Goal: Information Seeking & Learning: Learn about a topic

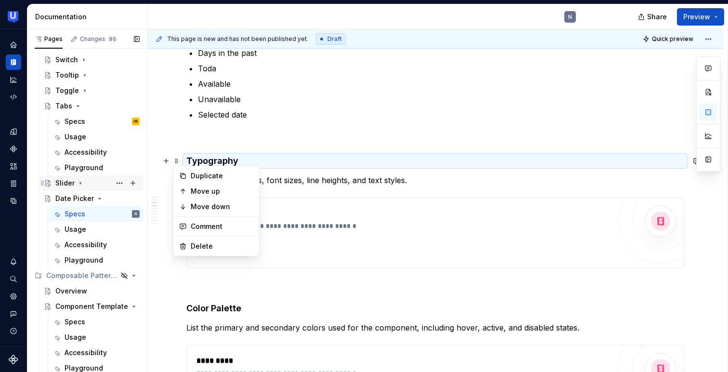
scroll to position [295, 0]
click at [84, 123] on div "Specs" at bounding box center [75, 122] width 21 height 10
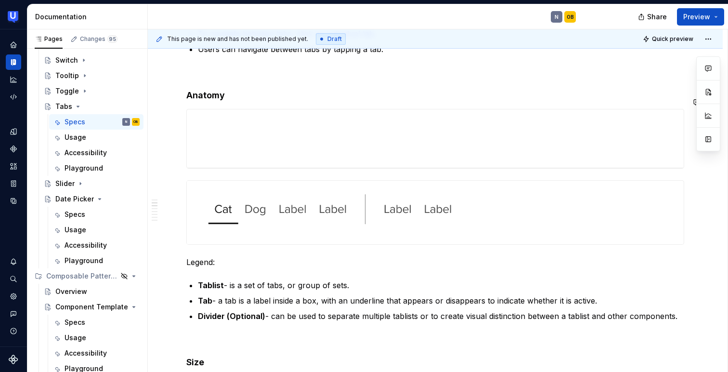
scroll to position [302, 0]
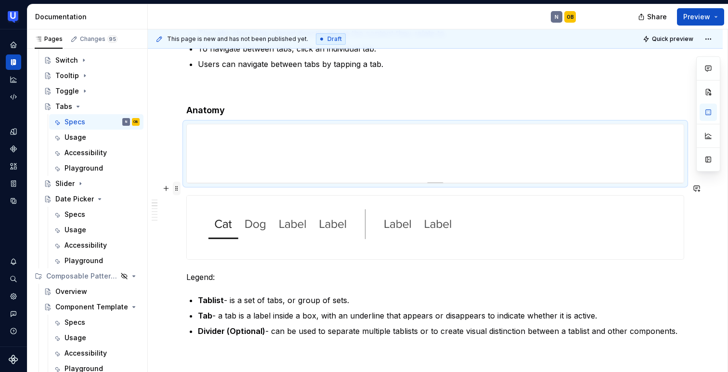
click at [178, 189] on span at bounding box center [177, 188] width 8 height 13
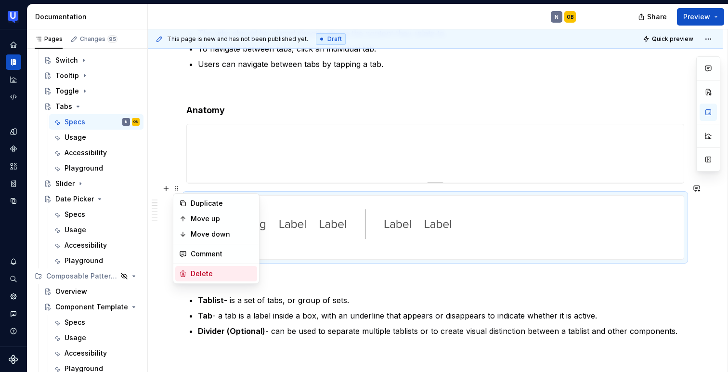
click at [186, 271] on icon at bounding box center [183, 274] width 8 height 8
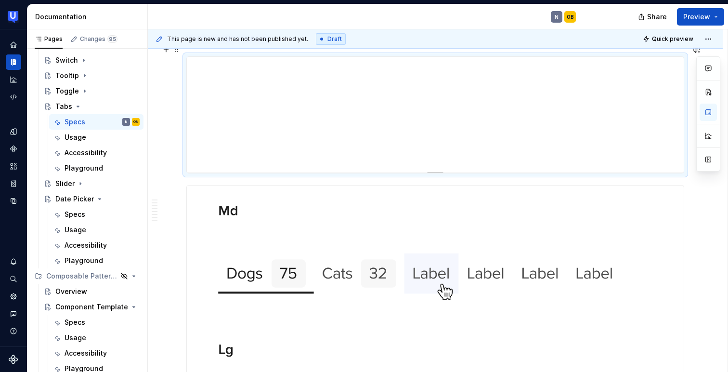
scroll to position [655, 0]
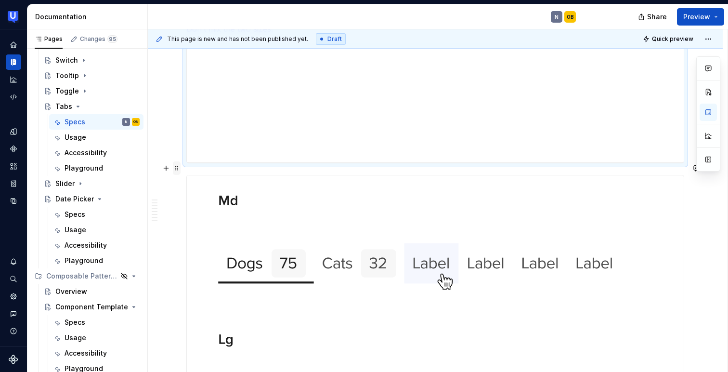
click at [175, 170] on span at bounding box center [177, 167] width 8 height 13
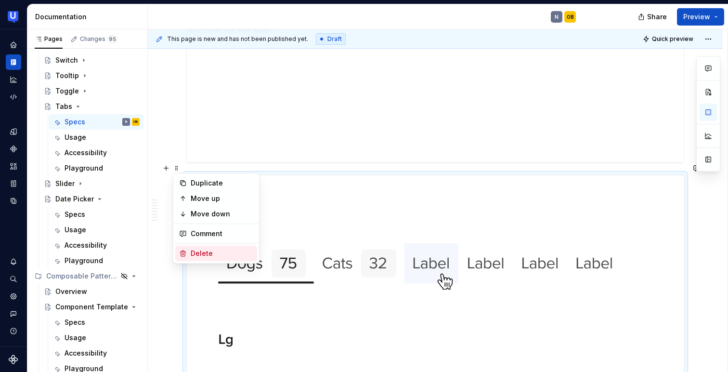
click at [201, 255] on div "Delete" at bounding box center [222, 254] width 63 height 10
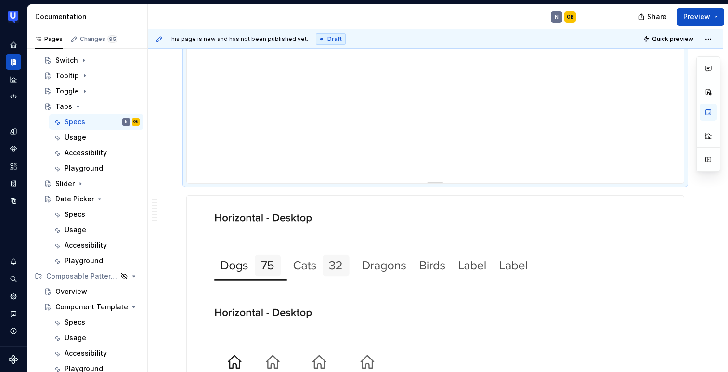
scroll to position [943, 0]
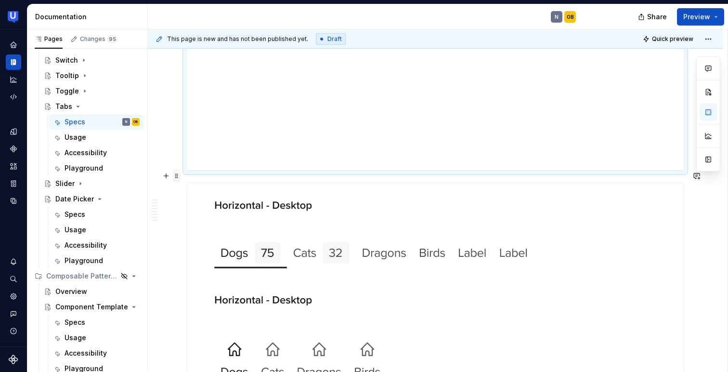
click at [177, 180] on span at bounding box center [177, 175] width 8 height 13
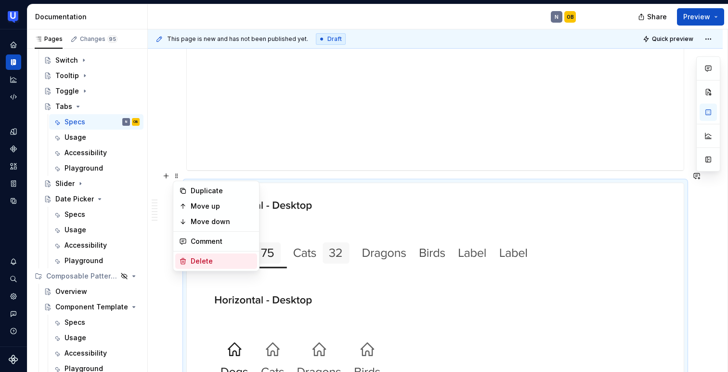
click at [193, 259] on div "Delete" at bounding box center [222, 261] width 63 height 10
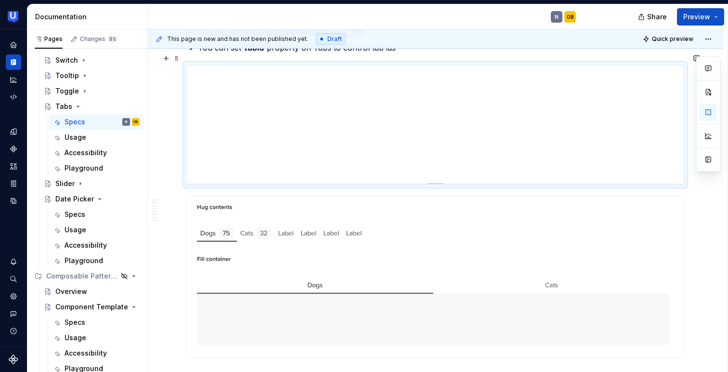
scroll to position [1262, 0]
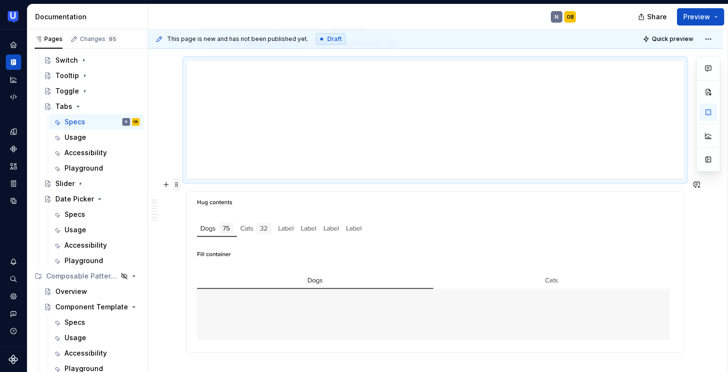
click at [176, 185] on span at bounding box center [177, 184] width 8 height 13
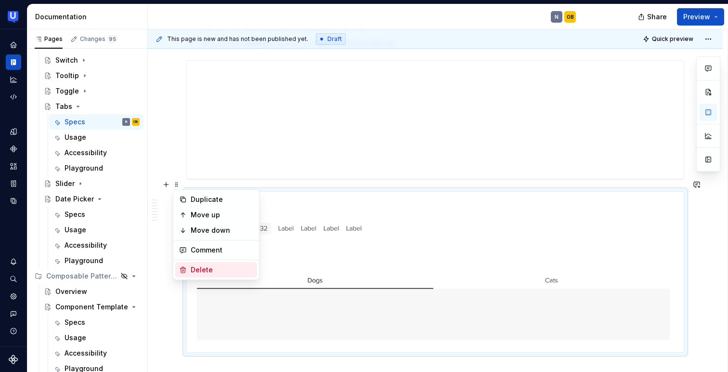
click at [184, 266] on icon at bounding box center [183, 270] width 8 height 8
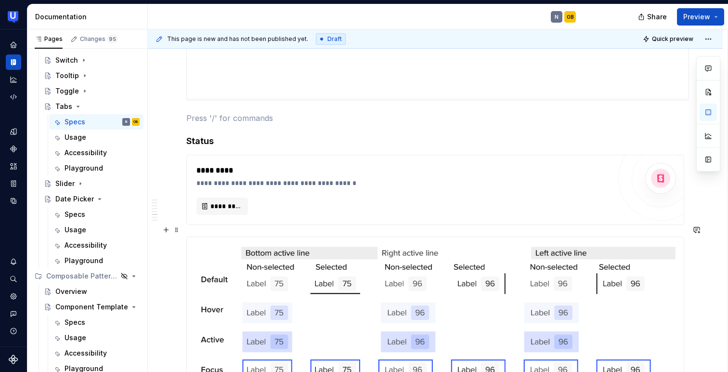
scroll to position [1324, 0]
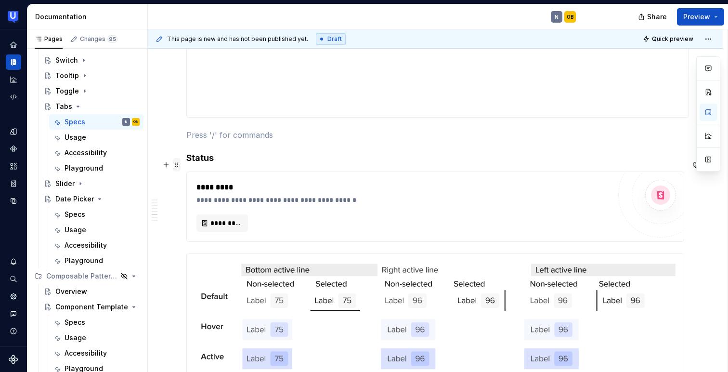
click at [177, 165] on span at bounding box center [177, 164] width 8 height 13
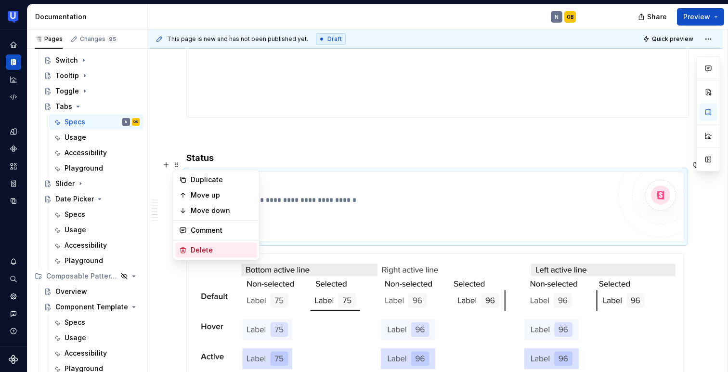
click at [189, 244] on div "Delete" at bounding box center [216, 249] width 82 height 15
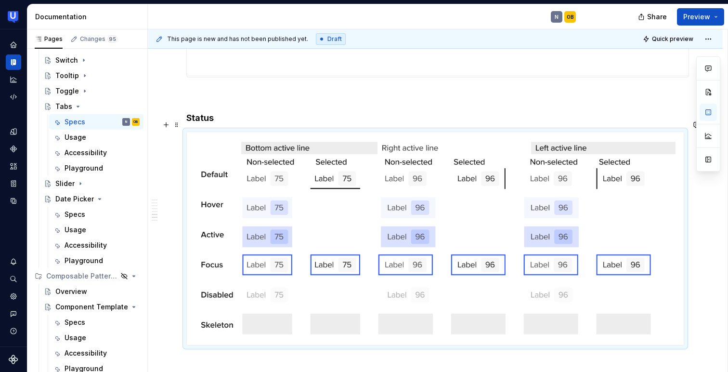
scroll to position [1375, 0]
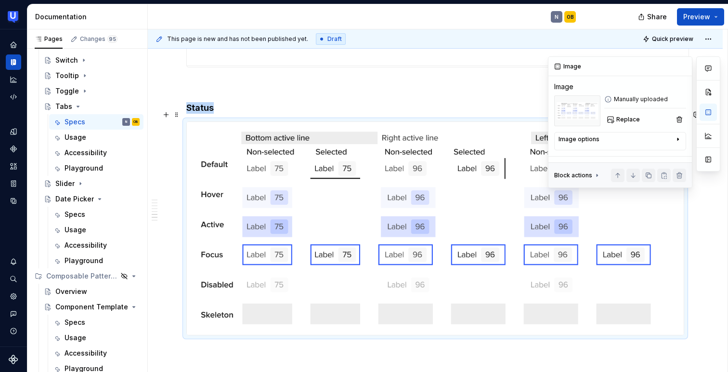
type textarea "*"
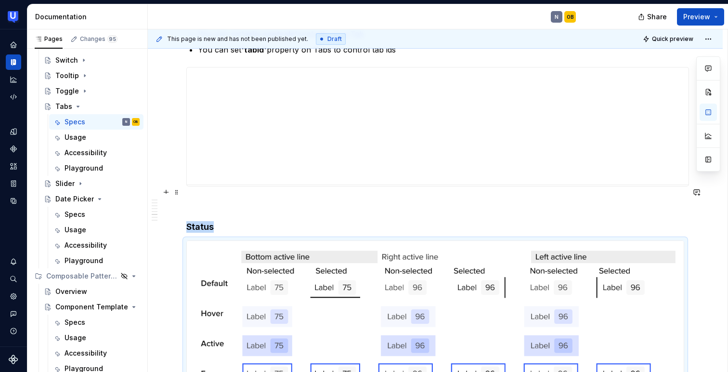
scroll to position [1247, 0]
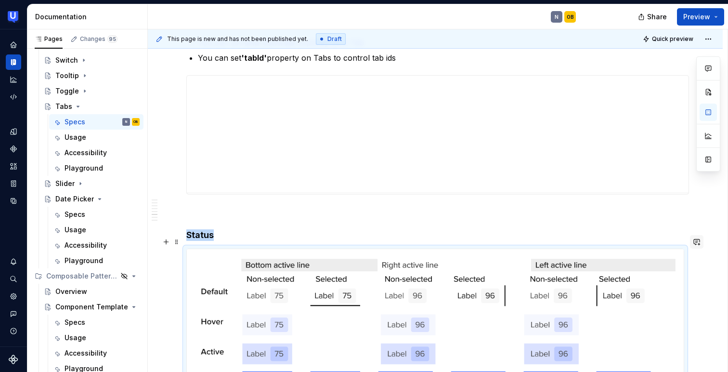
click at [704, 243] on button "button" at bounding box center [696, 241] width 13 height 13
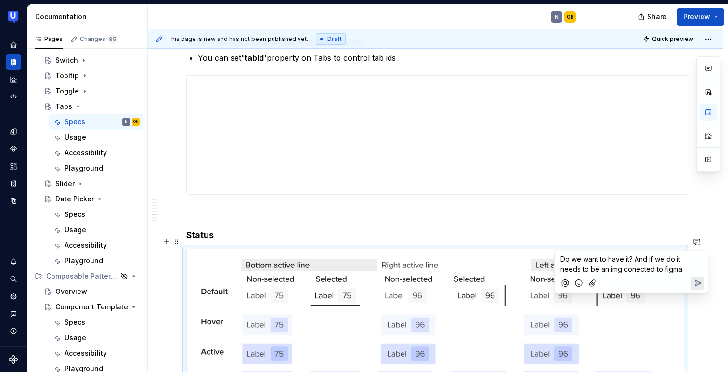
click at [615, 267] on span "Do we want to have it? And if we do it needs to be an img conected to figma" at bounding box center [622, 264] width 122 height 18
click at [657, 270] on span "Do we want to have it? And if we do it needs to be an img connected to figma" at bounding box center [624, 264] width 126 height 18
click at [694, 280] on icon "Send" at bounding box center [698, 283] width 10 height 10
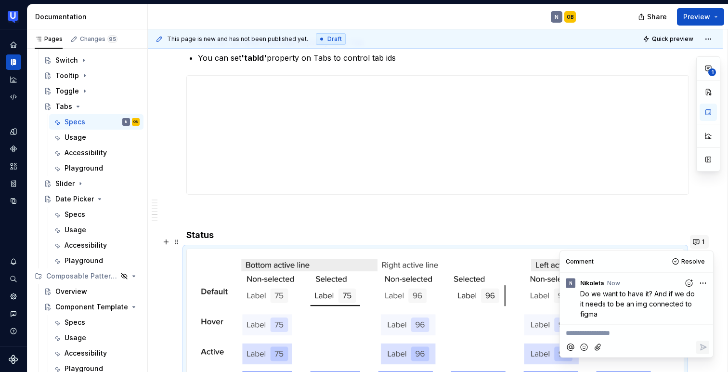
click at [705, 241] on button "1" at bounding box center [699, 241] width 19 height 13
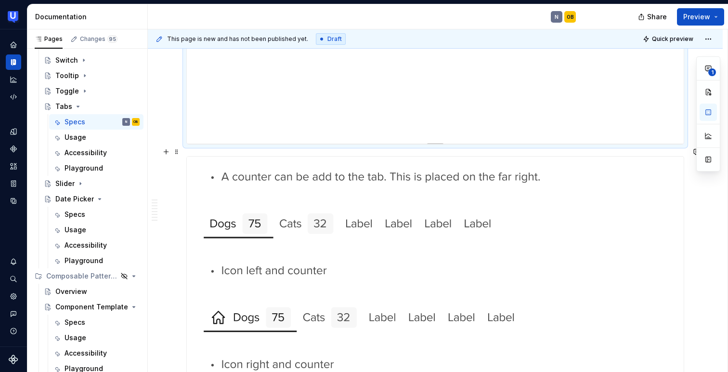
scroll to position [1861, 0]
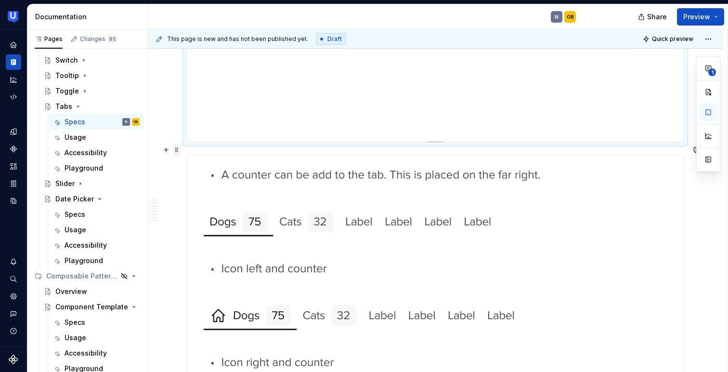
click at [178, 150] on span at bounding box center [177, 149] width 8 height 13
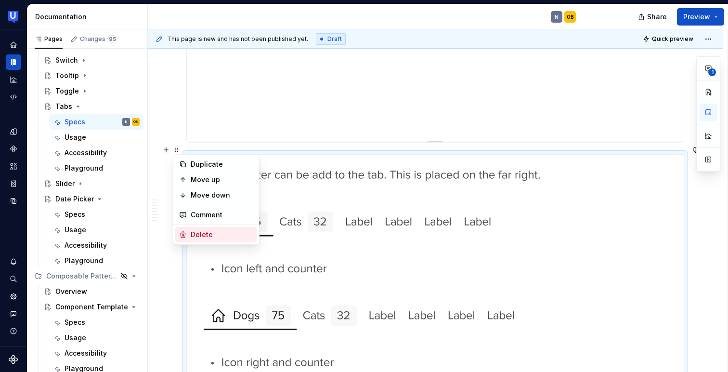
click at [187, 230] on div "Delete" at bounding box center [216, 234] width 82 height 15
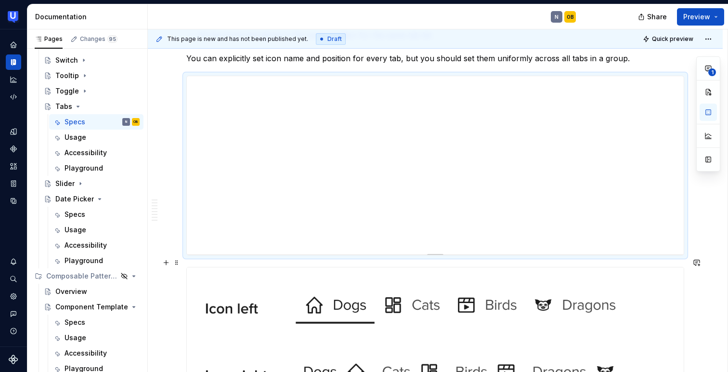
scroll to position [2071, 0]
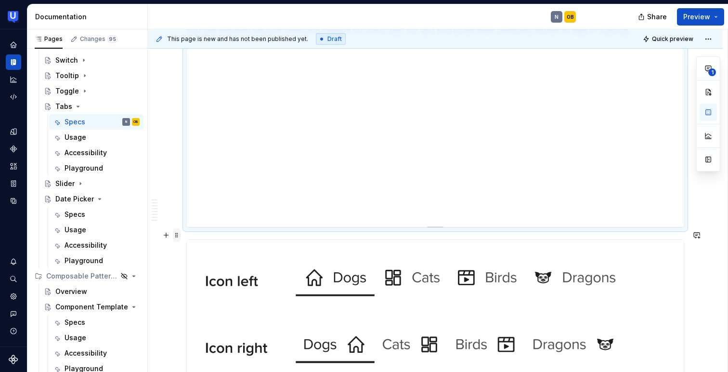
click at [179, 238] on span at bounding box center [177, 234] width 8 height 13
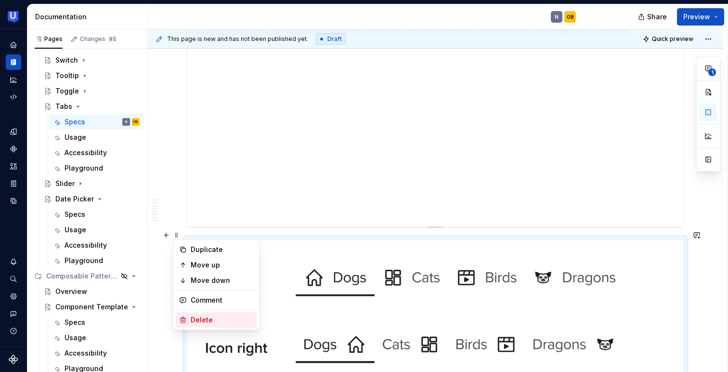
click at [202, 317] on div "Delete" at bounding box center [222, 320] width 63 height 10
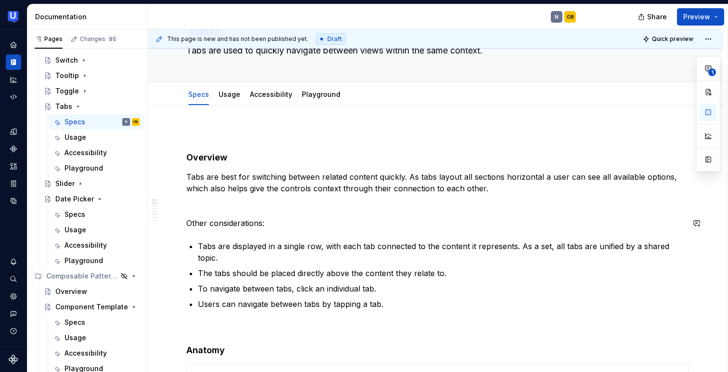
scroll to position [0, 0]
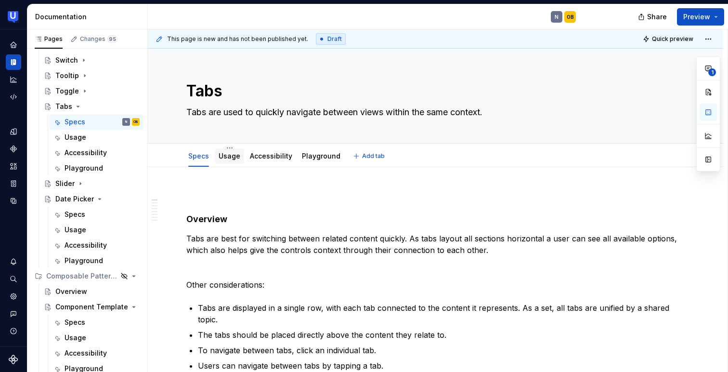
click at [231, 155] on link "Usage" at bounding box center [230, 156] width 22 height 8
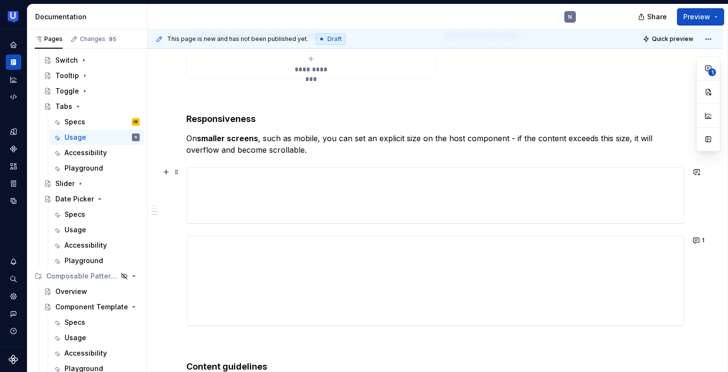
scroll to position [555, 0]
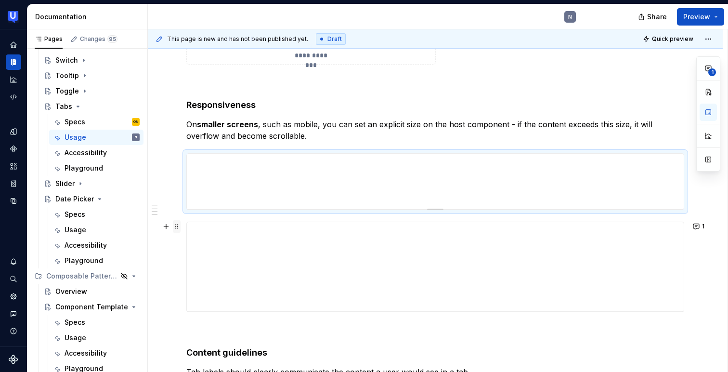
click at [176, 227] on span at bounding box center [177, 226] width 8 height 13
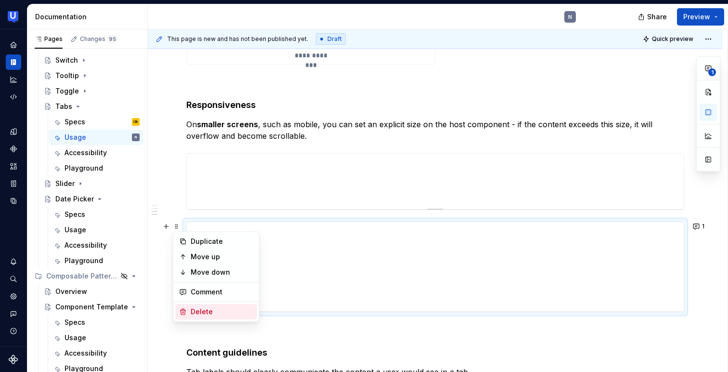
click at [202, 314] on div "Delete" at bounding box center [222, 312] width 63 height 10
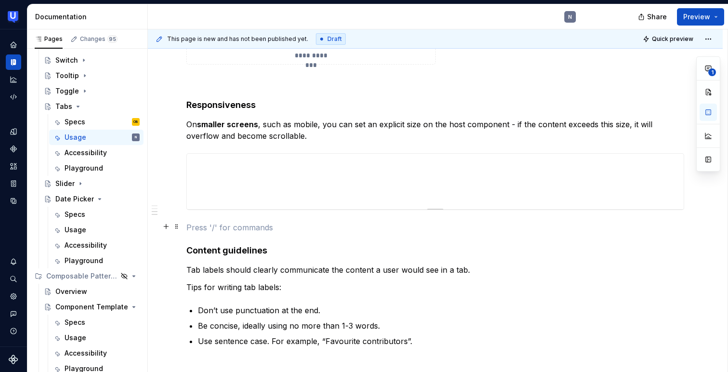
scroll to position [1, 0]
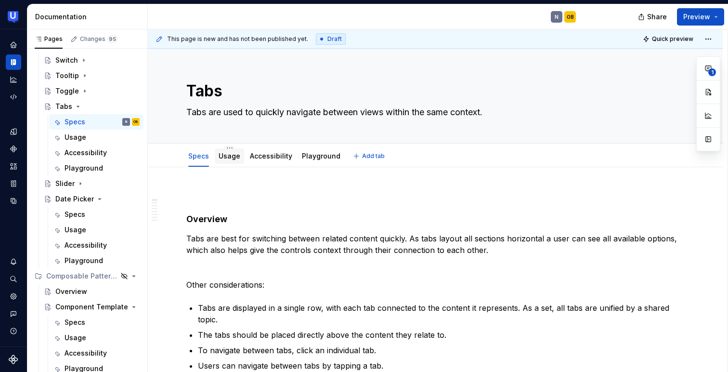
click at [224, 157] on link "Usage" at bounding box center [230, 156] width 22 height 8
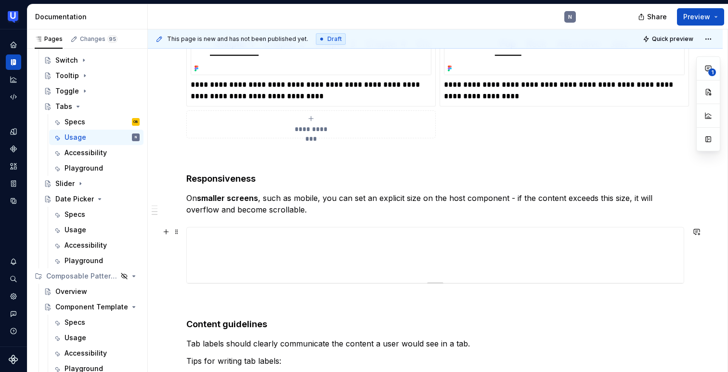
scroll to position [485, 0]
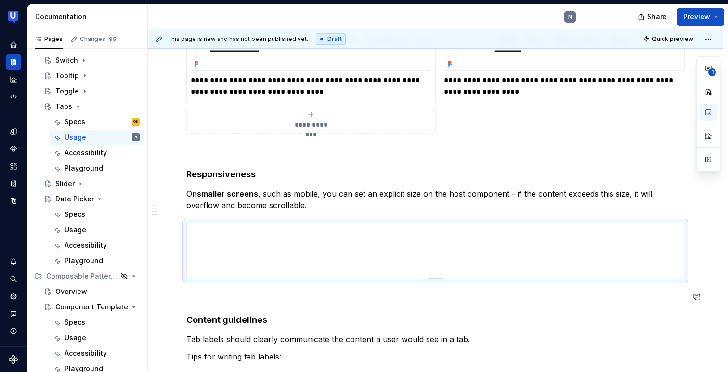
click at [485, 304] on div "**********" at bounding box center [435, 72] width 498 height 734
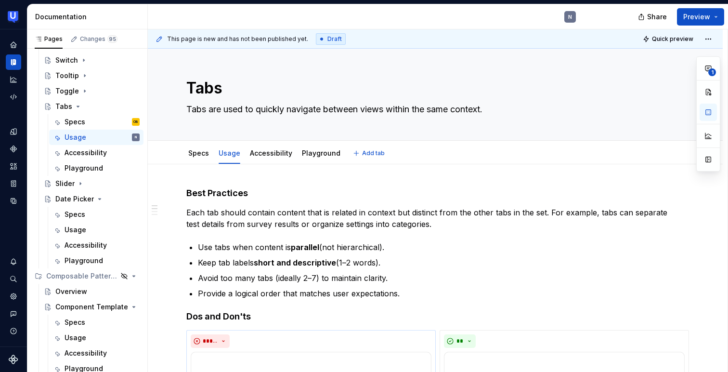
scroll to position [0, 0]
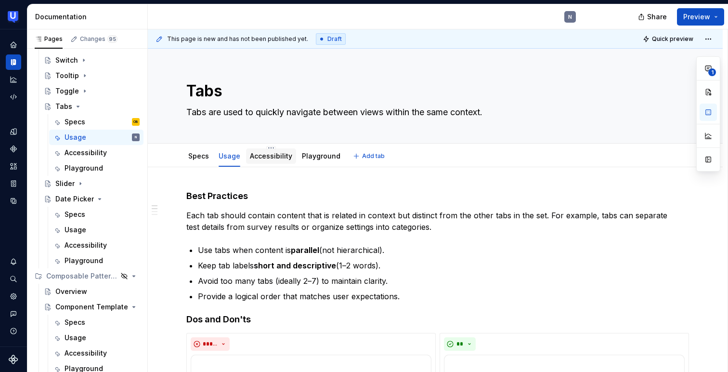
click at [274, 163] on div "Accessibility" at bounding box center [271, 155] width 50 height 15
click at [265, 157] on link "Accessibility" at bounding box center [271, 156] width 42 height 8
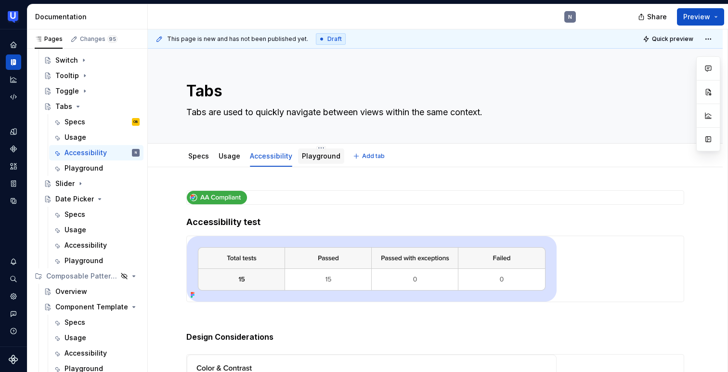
click at [313, 164] on div "Playground" at bounding box center [321, 155] width 46 height 17
click at [305, 158] on link "Playground" at bounding box center [321, 156] width 39 height 8
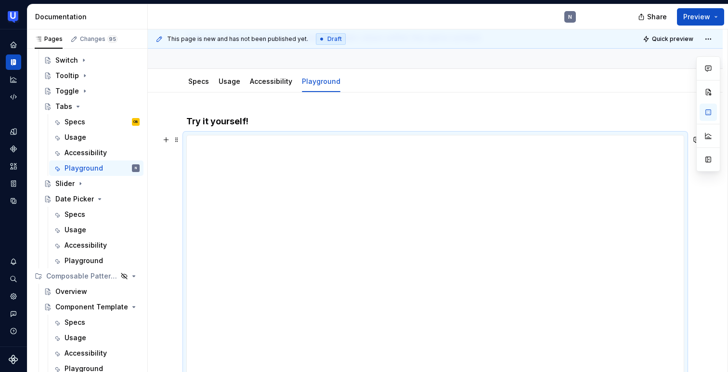
scroll to position [47, 0]
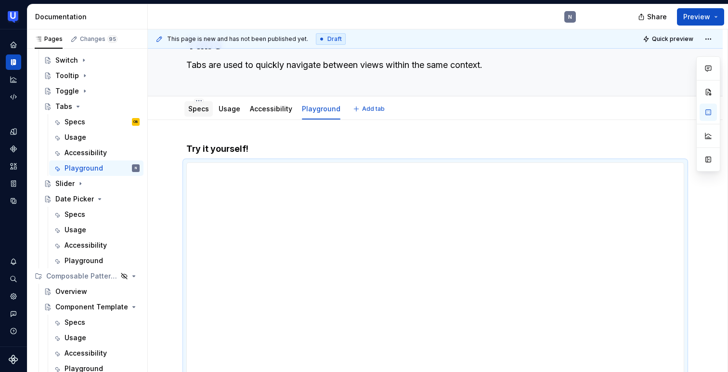
click at [196, 110] on link "Specs" at bounding box center [198, 109] width 21 height 8
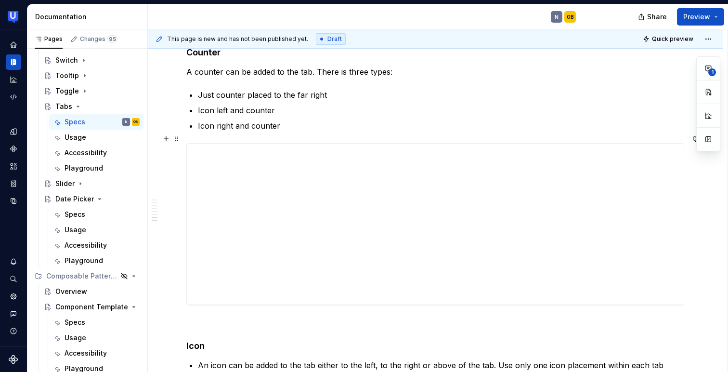
scroll to position [1684, 0]
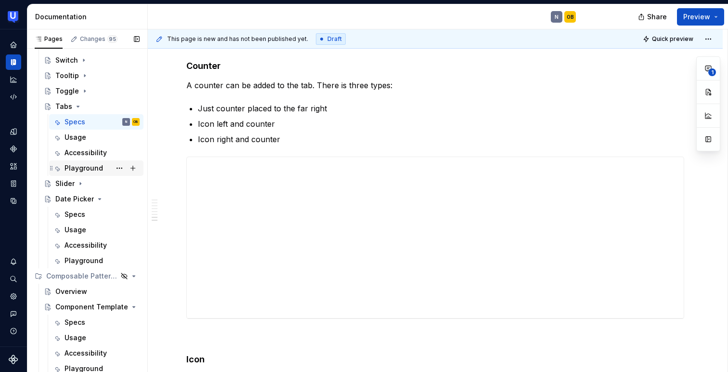
click at [84, 167] on div "Playground" at bounding box center [84, 168] width 39 height 10
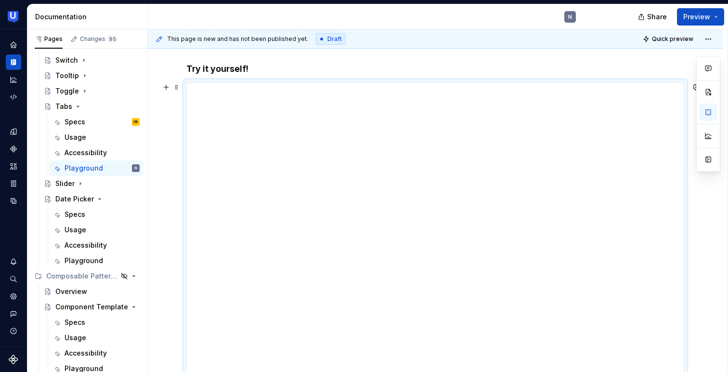
scroll to position [129, 0]
click at [95, 124] on div "Specs OB" at bounding box center [102, 121] width 75 height 13
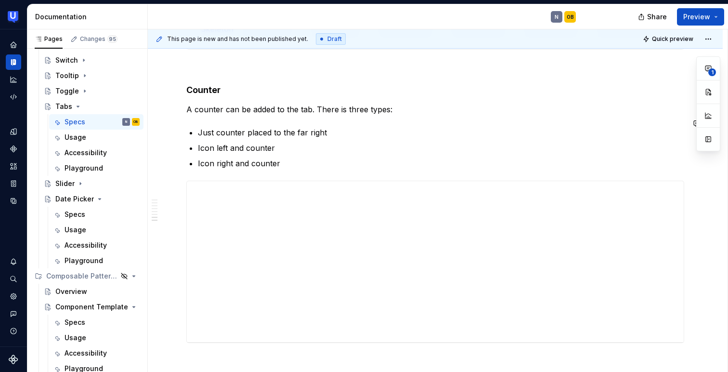
scroll to position [1652, 0]
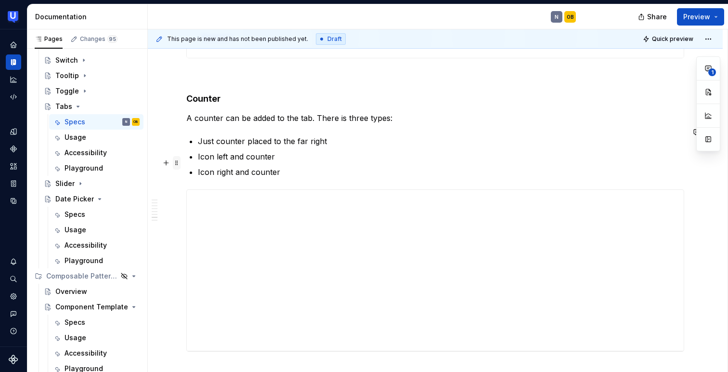
click at [176, 163] on span at bounding box center [177, 162] width 8 height 13
type textarea "*"
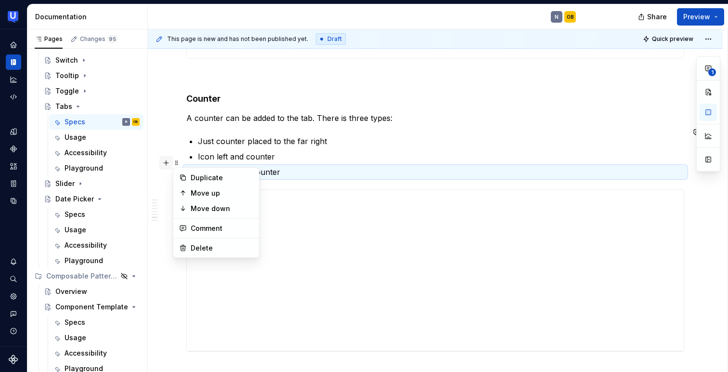
click at [165, 163] on button "button" at bounding box center [165, 162] width 13 height 13
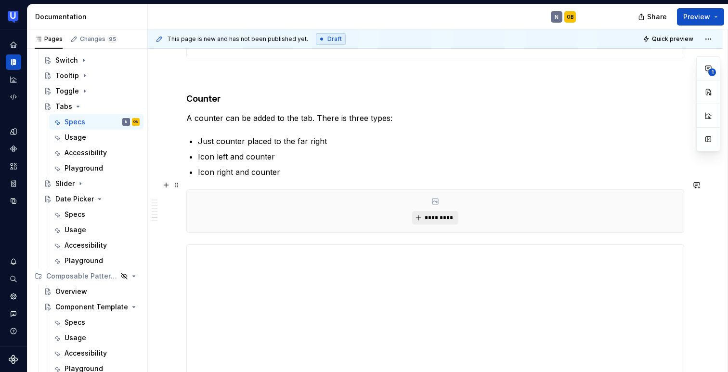
click at [423, 211] on button "*********" at bounding box center [435, 217] width 46 height 13
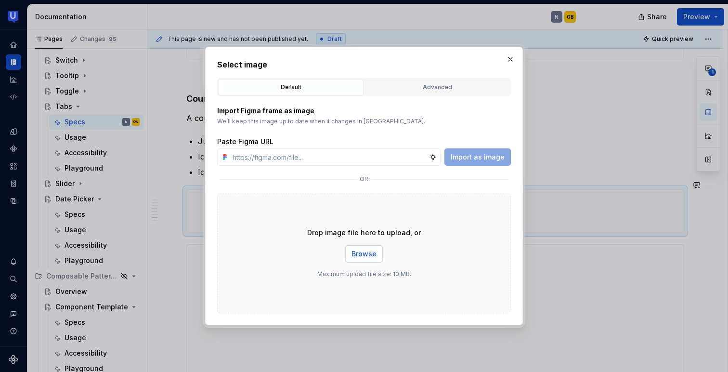
click at [368, 252] on span "Browse" at bounding box center [364, 254] width 25 height 10
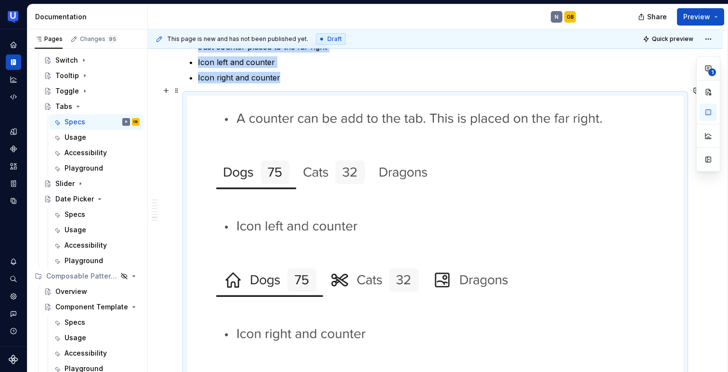
type textarea "*"
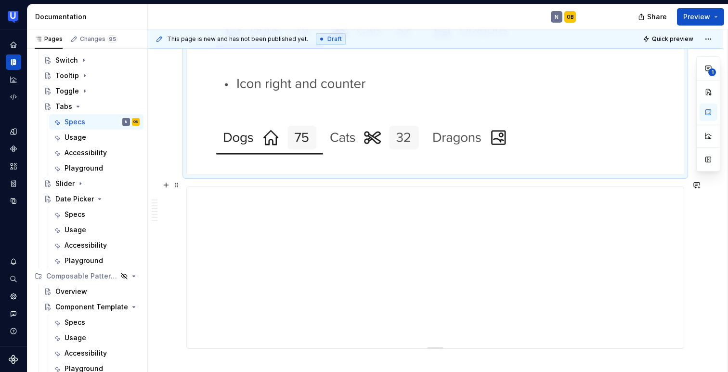
scroll to position [1994, 0]
click at [704, 184] on button "button" at bounding box center [696, 186] width 13 height 13
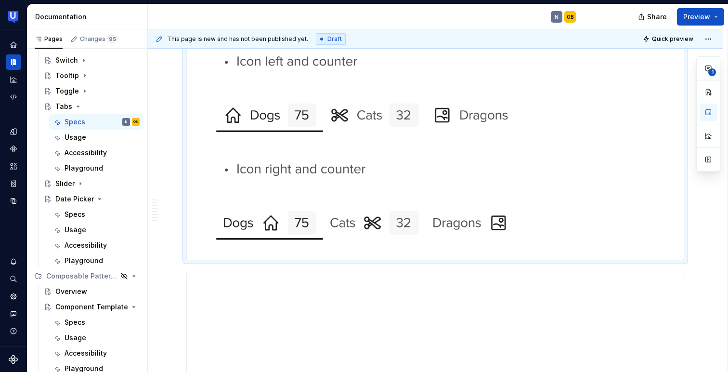
scroll to position [1939, 0]
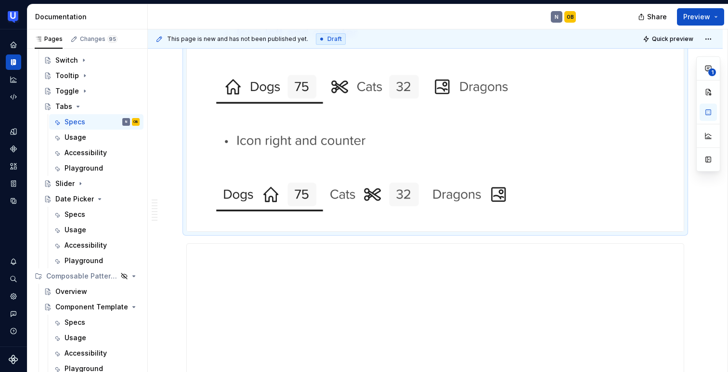
type textarea "*"
click at [701, 238] on button "button" at bounding box center [696, 241] width 13 height 13
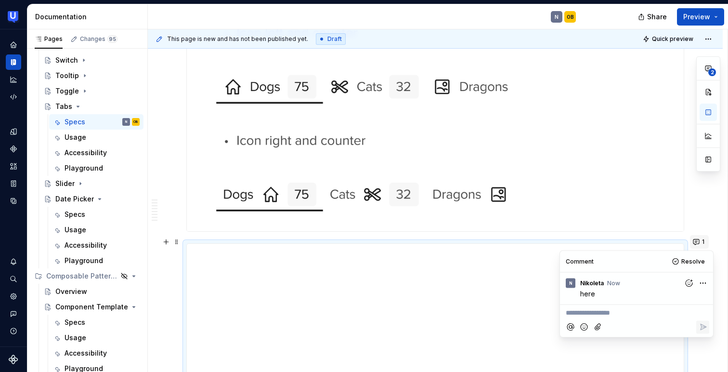
click at [704, 238] on button "1" at bounding box center [699, 241] width 19 height 13
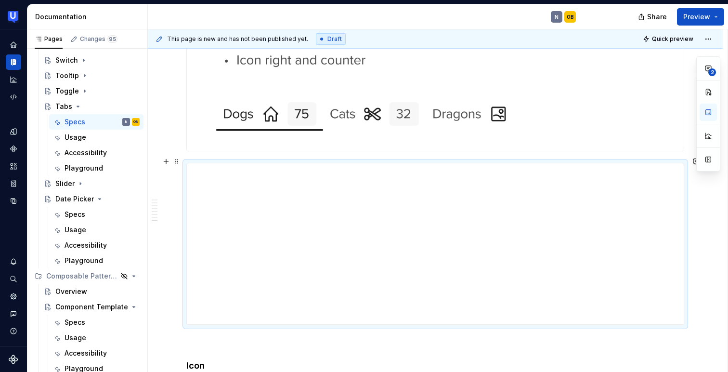
scroll to position [2022, 0]
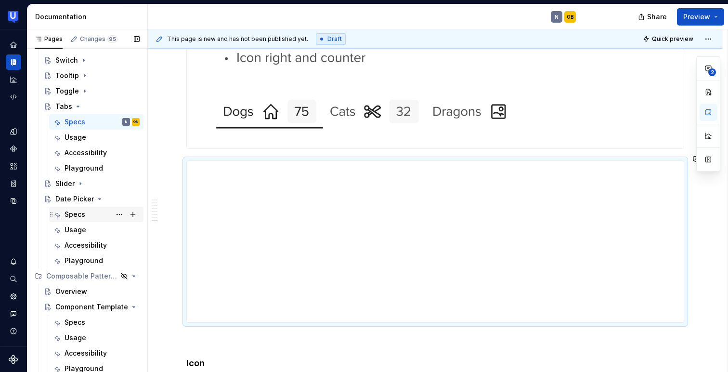
click at [69, 213] on div "Specs" at bounding box center [75, 215] width 21 height 10
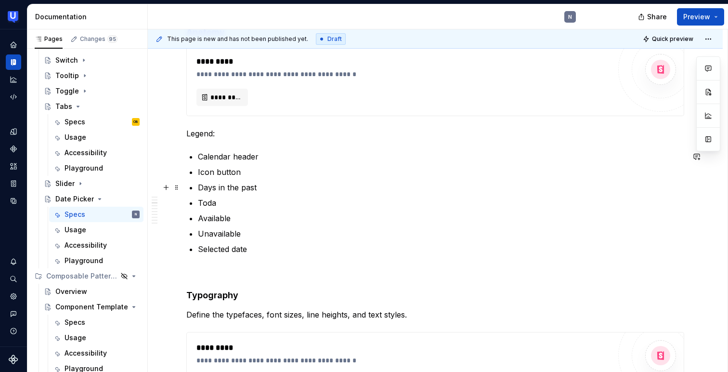
scroll to position [359, 0]
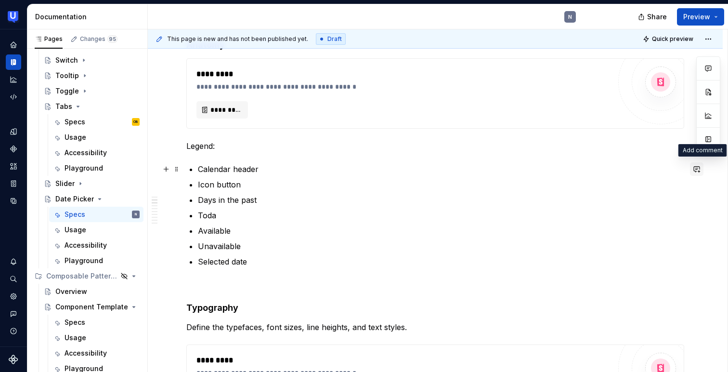
click at [702, 172] on button "button" at bounding box center [696, 168] width 13 height 13
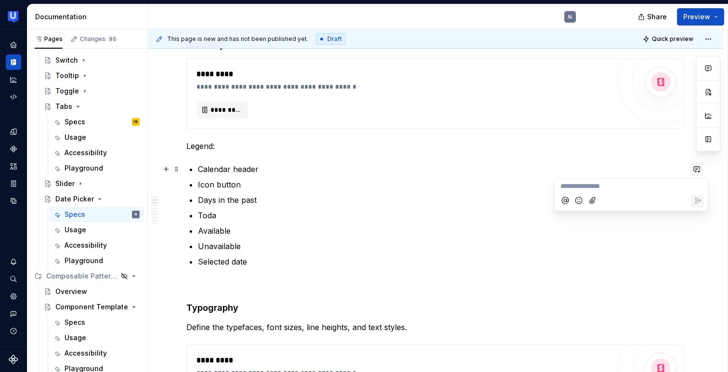
type textarea "*"
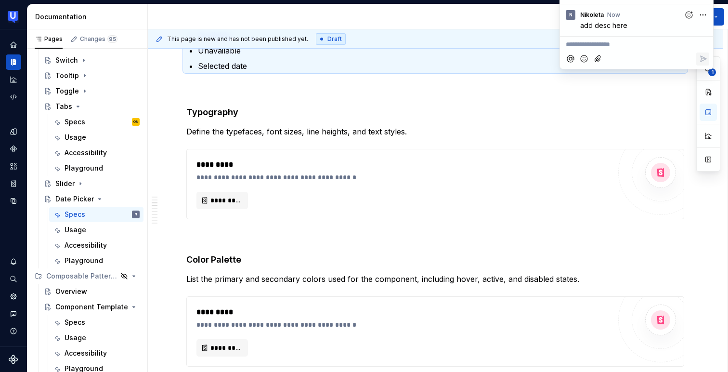
scroll to position [557, 0]
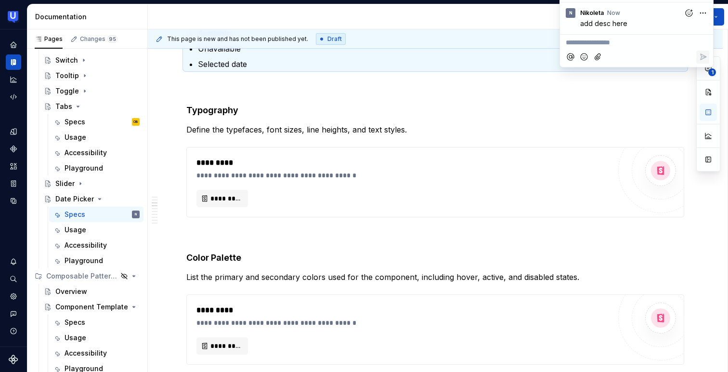
click at [234, 107] on h4 "Typography" at bounding box center [435, 111] width 498 height 12
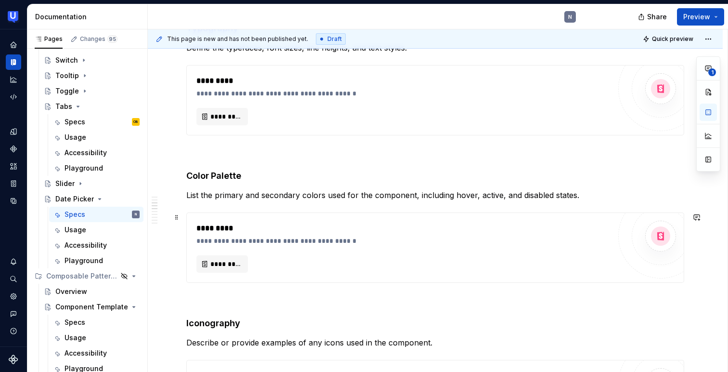
scroll to position [640, 0]
click at [217, 303] on p at bounding box center [435, 299] width 498 height 12
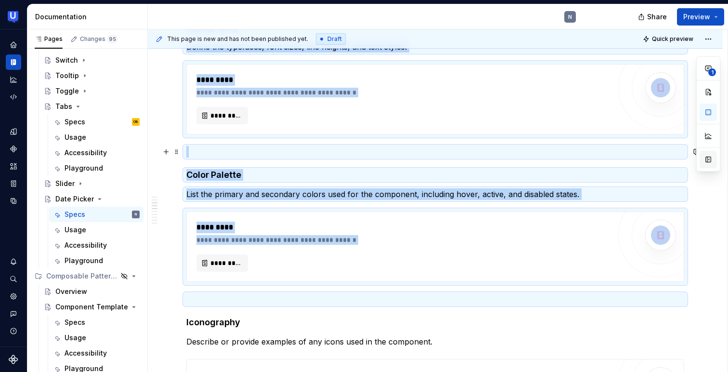
click at [709, 157] on button "button" at bounding box center [708, 159] width 17 height 17
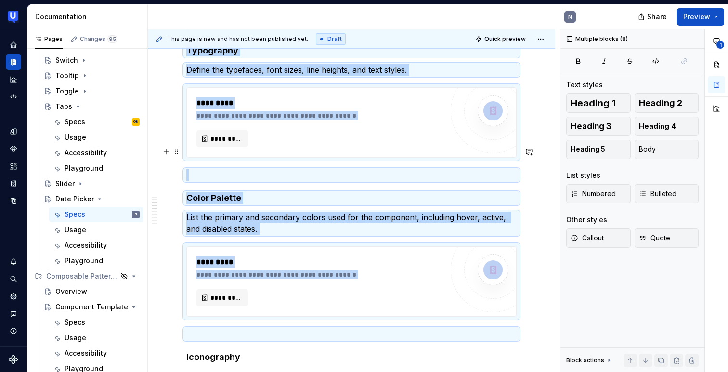
scroll to position [651, 0]
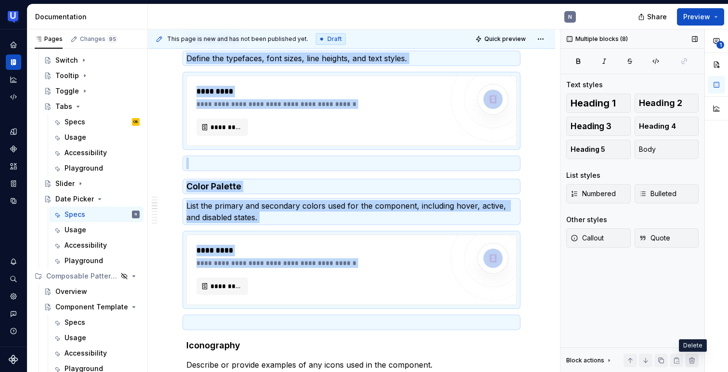
click at [689, 359] on button "button" at bounding box center [692, 360] width 13 height 13
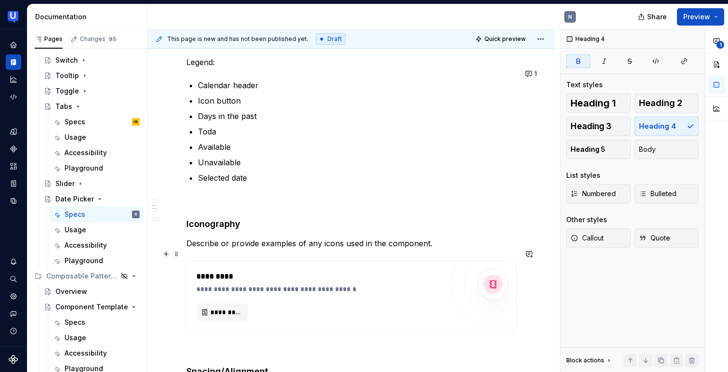
scroll to position [467, 0]
click at [719, 84] on button "button" at bounding box center [716, 84] width 17 height 17
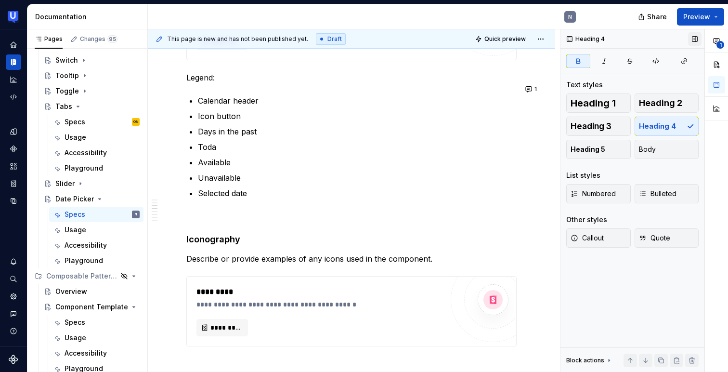
click at [693, 39] on button "button" at bounding box center [694, 38] width 13 height 13
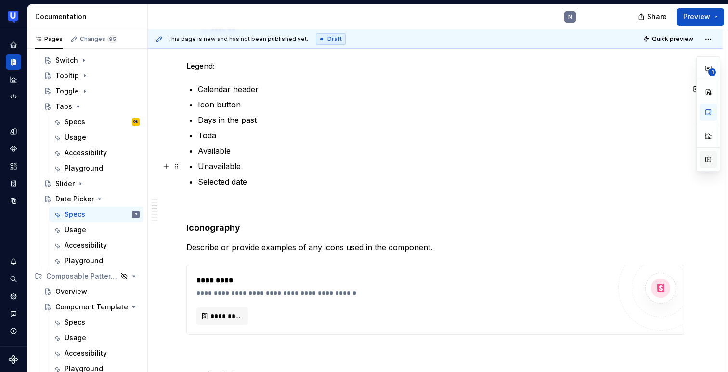
click at [706, 162] on button "button" at bounding box center [708, 159] width 17 height 17
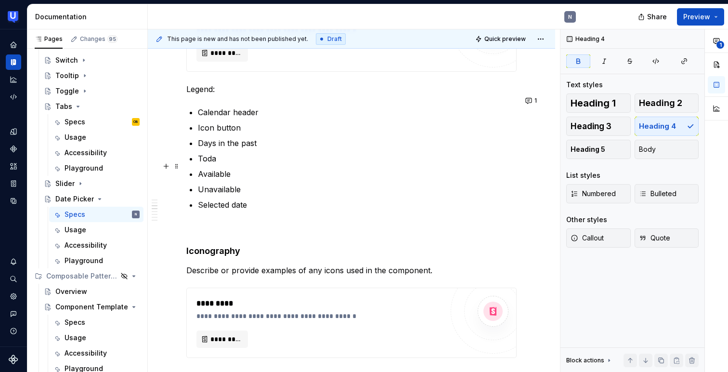
scroll to position [451, 0]
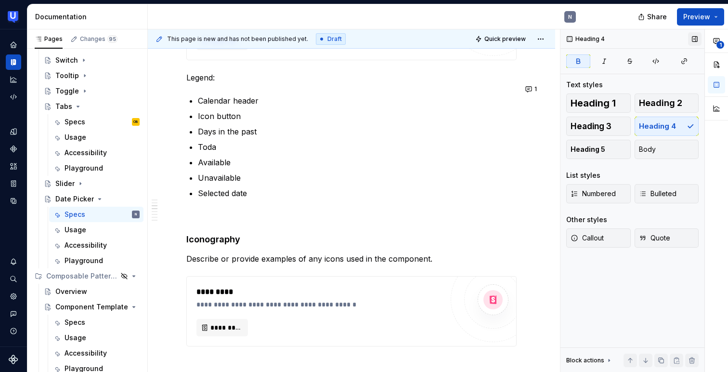
click at [693, 38] on button "button" at bounding box center [694, 38] width 13 height 13
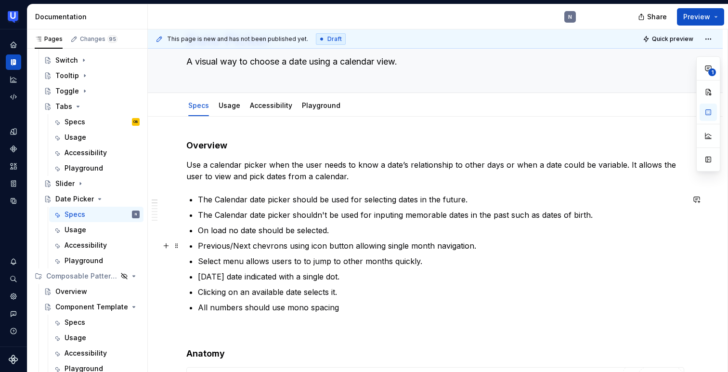
scroll to position [0, 0]
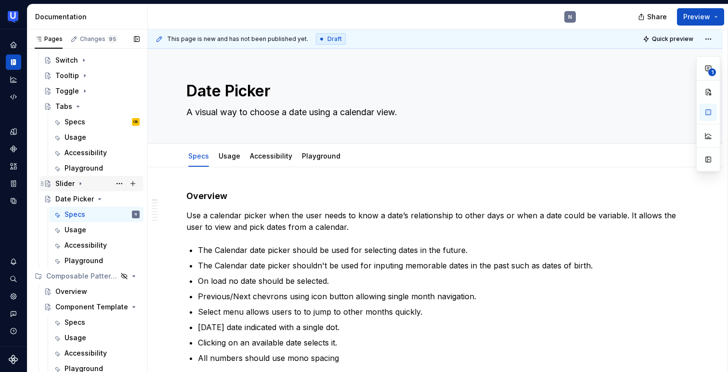
click at [79, 184] on icon "Page tree" at bounding box center [81, 184] width 8 height 8
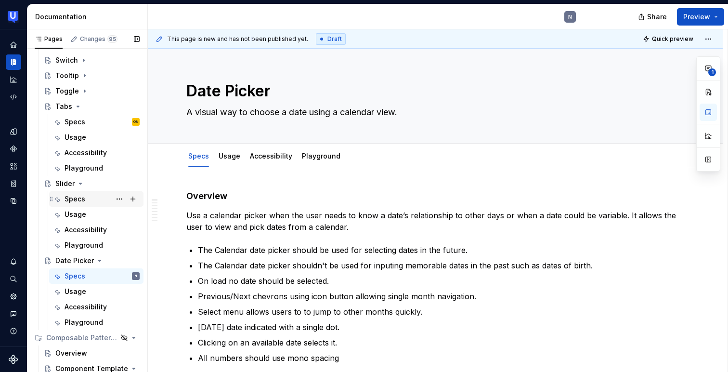
click at [79, 195] on div "Specs" at bounding box center [75, 199] width 21 height 10
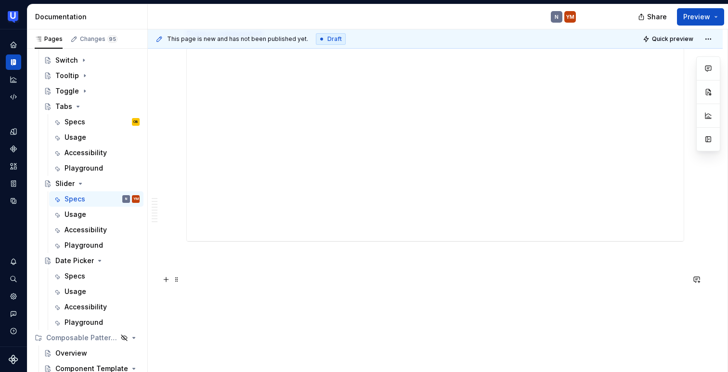
scroll to position [3640, 0]
click at [91, 217] on div "Usage" at bounding box center [102, 214] width 75 height 13
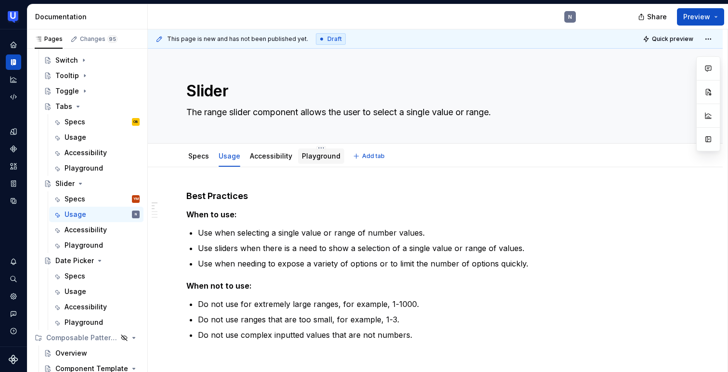
click at [315, 155] on link "Playground" at bounding box center [321, 156] width 39 height 8
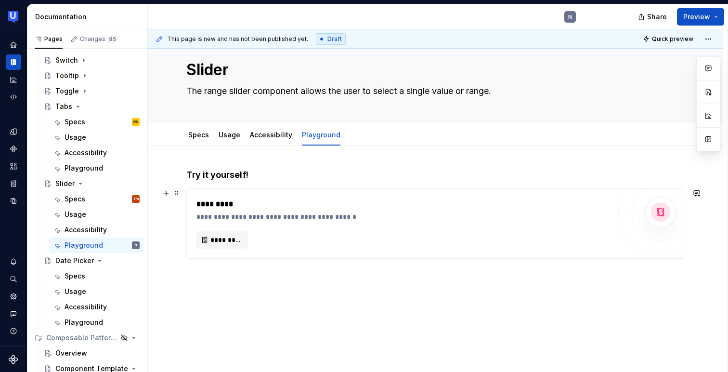
scroll to position [53, 0]
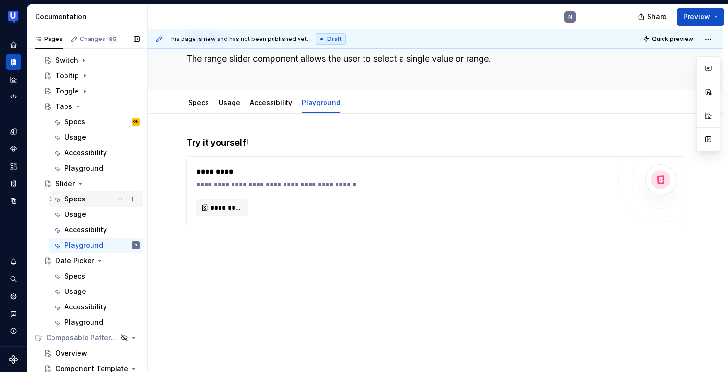
click at [82, 201] on div "Specs" at bounding box center [75, 199] width 21 height 10
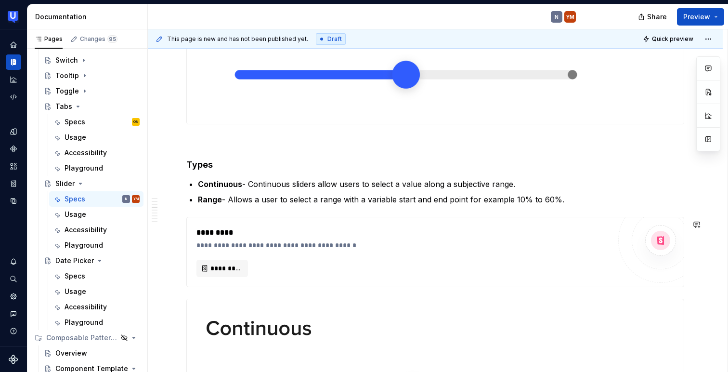
scroll to position [928, 0]
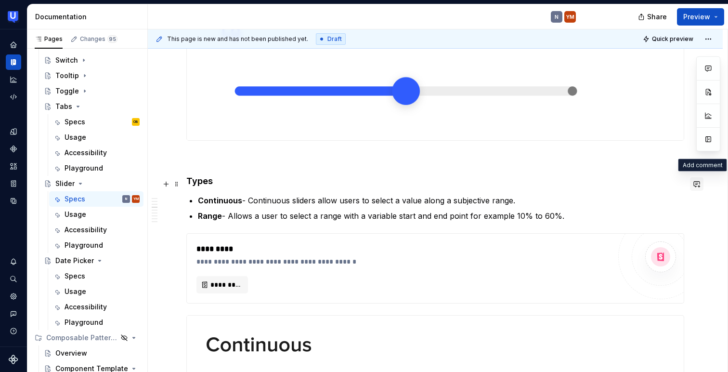
click at [702, 185] on button "button" at bounding box center [696, 183] width 13 height 13
type textarea "*"
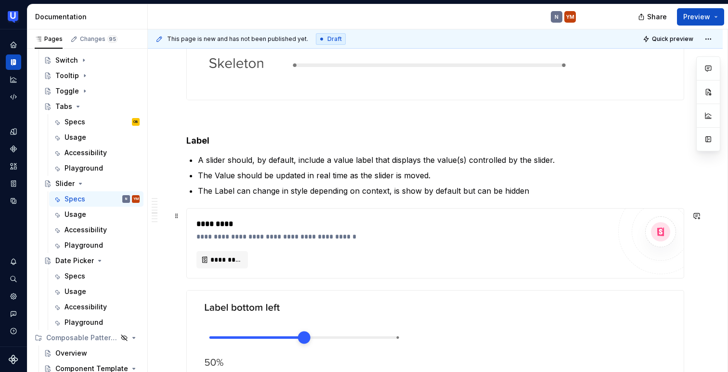
scroll to position [1910, 0]
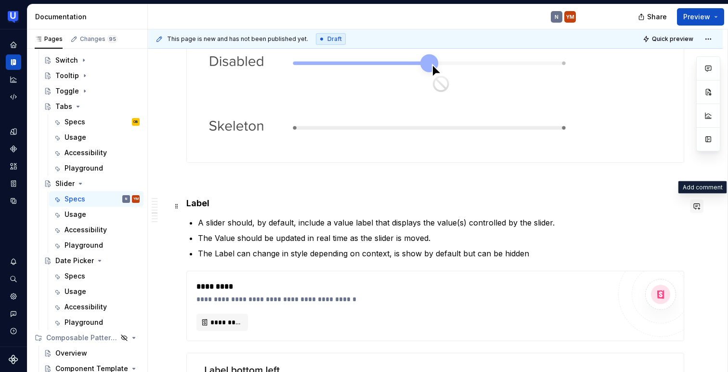
click at [702, 209] on button "button" at bounding box center [696, 205] width 13 height 13
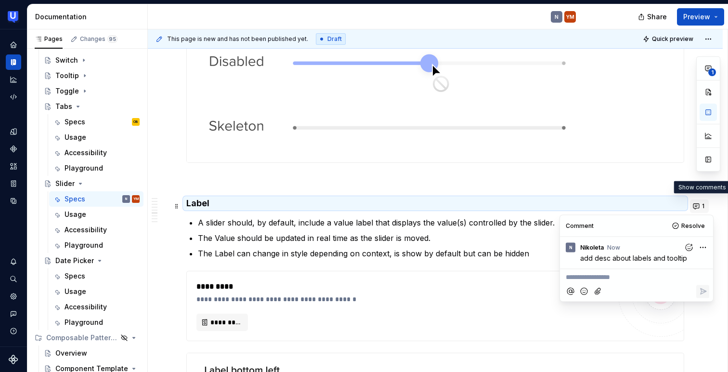
click at [706, 207] on button "1" at bounding box center [699, 205] width 19 height 13
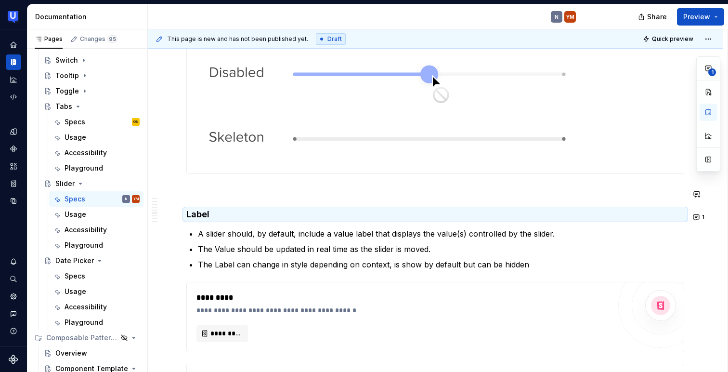
scroll to position [1901, 0]
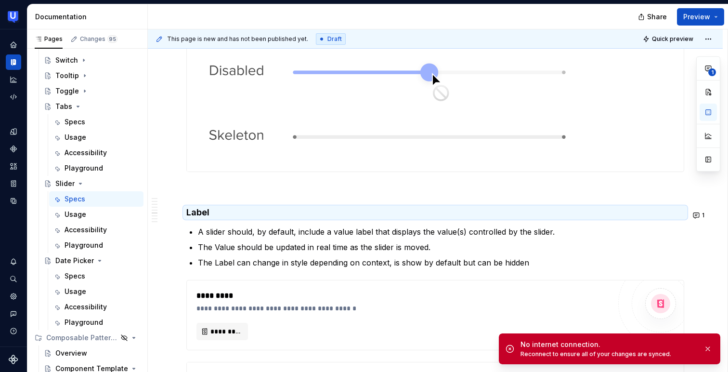
type textarea "*"
